Goal: Navigation & Orientation: Understand site structure

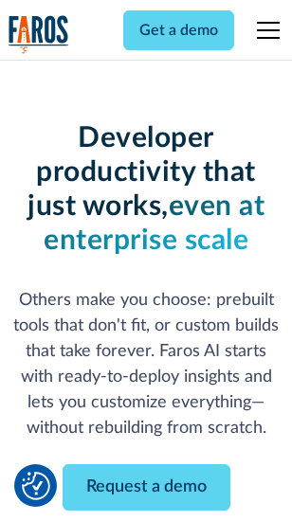
scroll to position [226, 0]
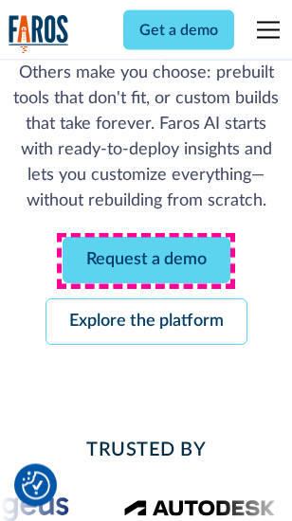
click at [146, 261] on link "Request a demo" at bounding box center [146, 261] width 168 height 46
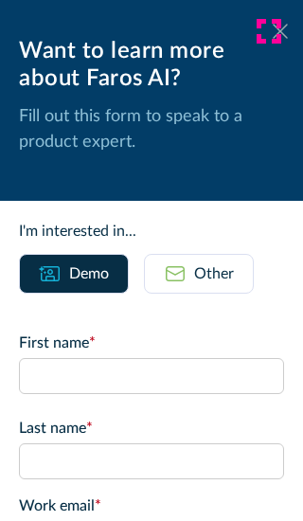
click at [273, 31] on icon at bounding box center [280, 31] width 15 height 14
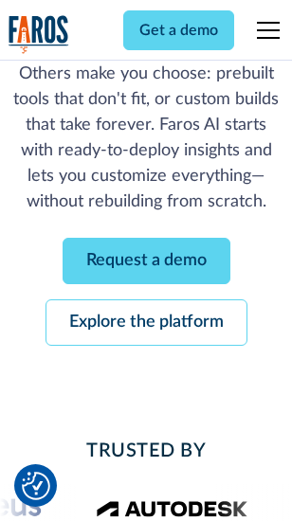
scroll to position [288, 0]
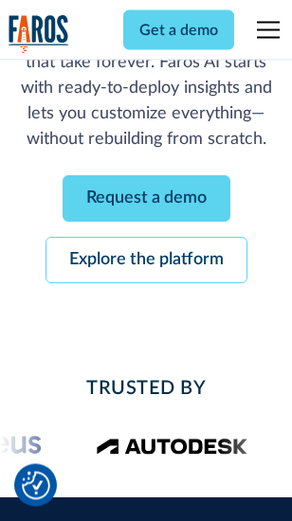
click at [146, 261] on link "Explore the platform" at bounding box center [146, 261] width 202 height 46
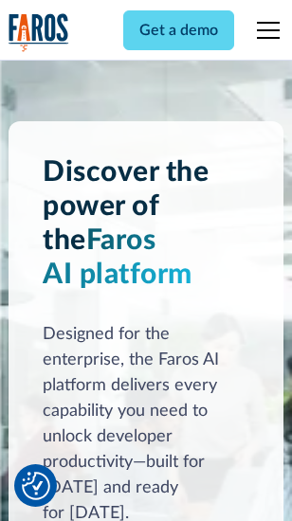
scroll to position [14426, 0]
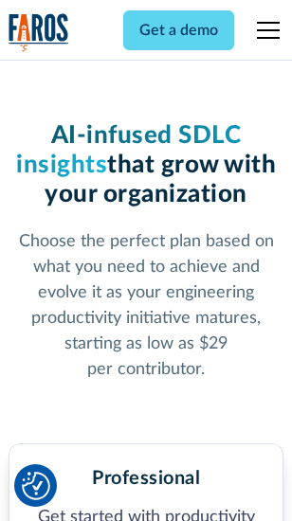
scroll to position [3002, 0]
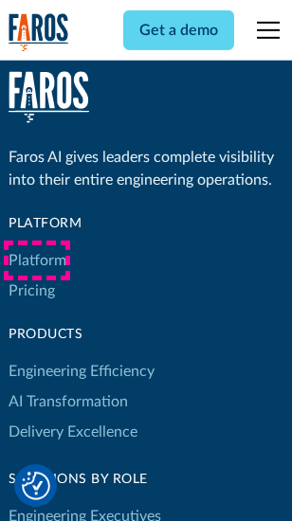
click at [37, 260] on link "Platform" at bounding box center [38, 260] width 58 height 30
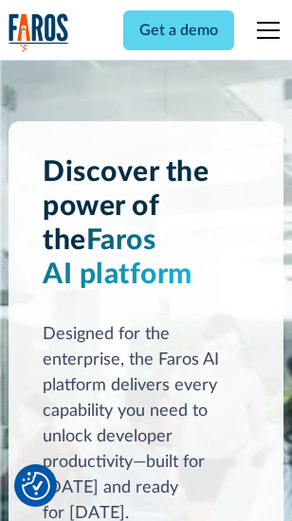
scroll to position [15034, 0]
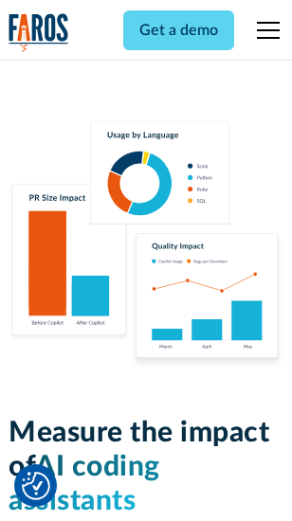
scroll to position [11823, 0]
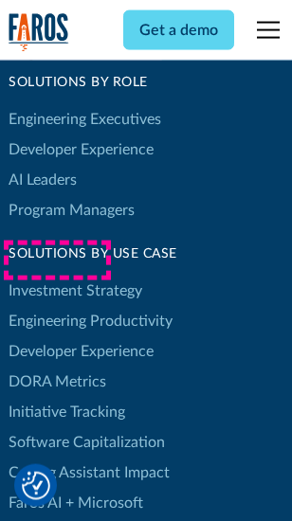
click at [57, 366] on link "DORA Metrics" at bounding box center [58, 381] width 98 height 30
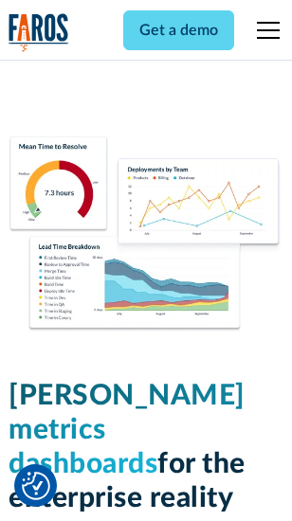
scroll to position [8384, 0]
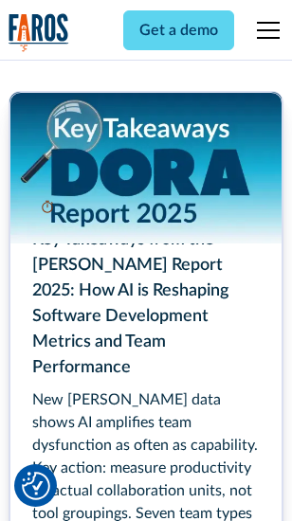
scroll to position [8671, 0]
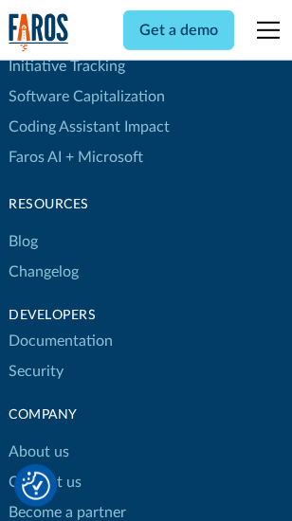
click at [44, 260] on link "Changelog" at bounding box center [44, 272] width 70 height 30
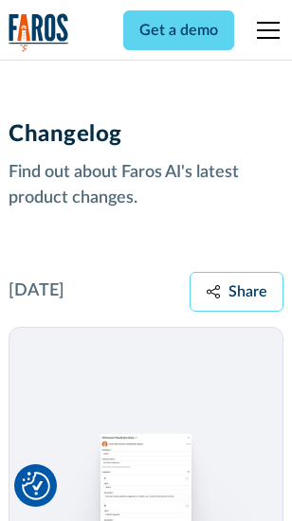
scroll to position [23222, 0]
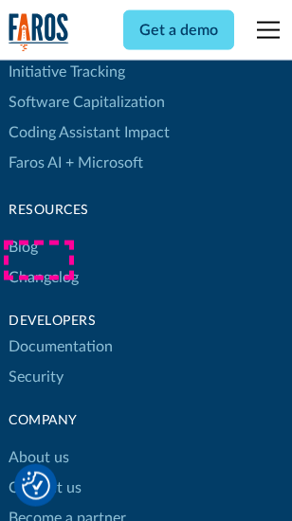
click at [38, 442] on link "About us" at bounding box center [39, 457] width 61 height 30
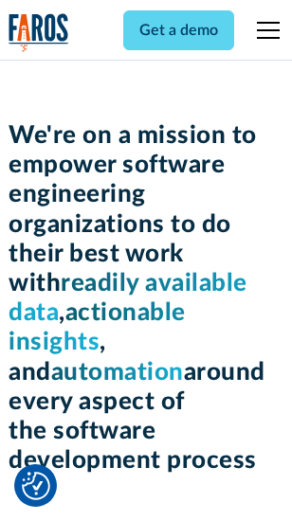
scroll to position [6549, 0]
